Goal: Navigation & Orientation: Go to known website

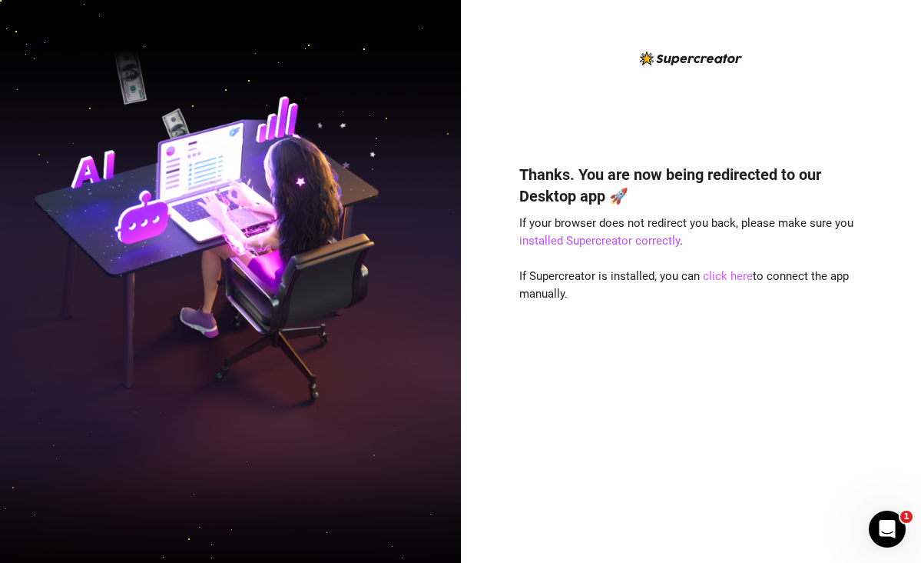
click at [712, 272] on link "click here" at bounding box center [728, 276] width 50 height 14
